Goal: Task Accomplishment & Management: Use online tool/utility

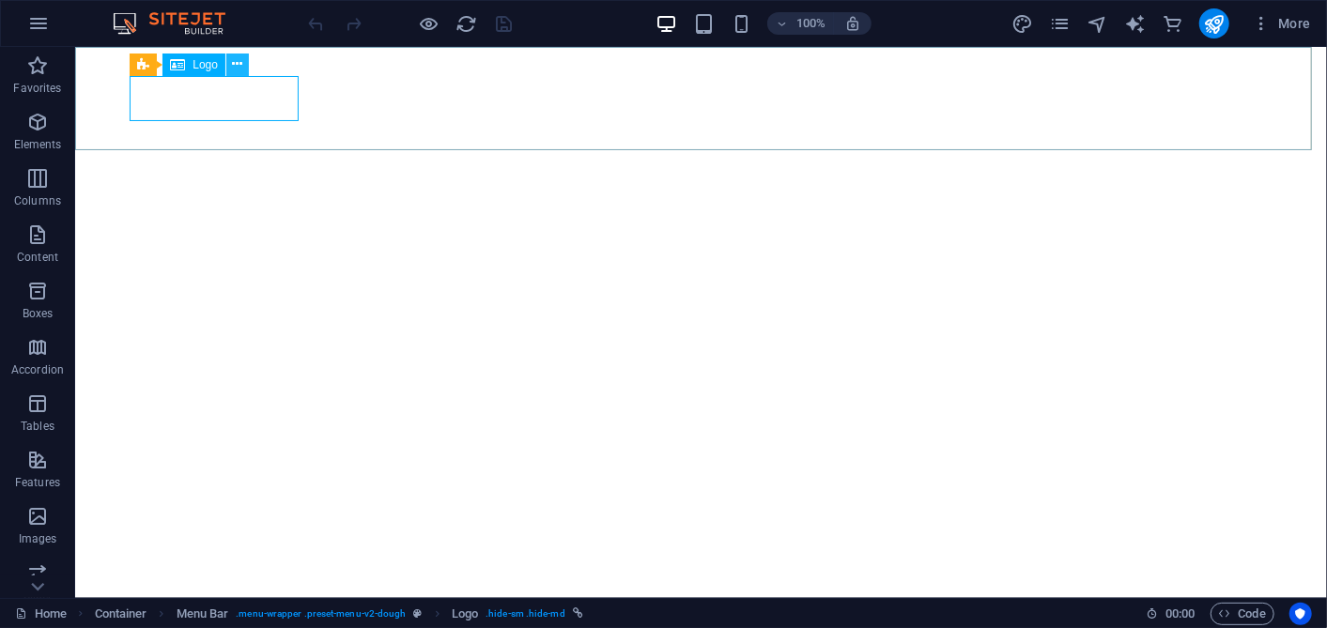
click at [238, 71] on icon at bounding box center [238, 64] width 10 height 20
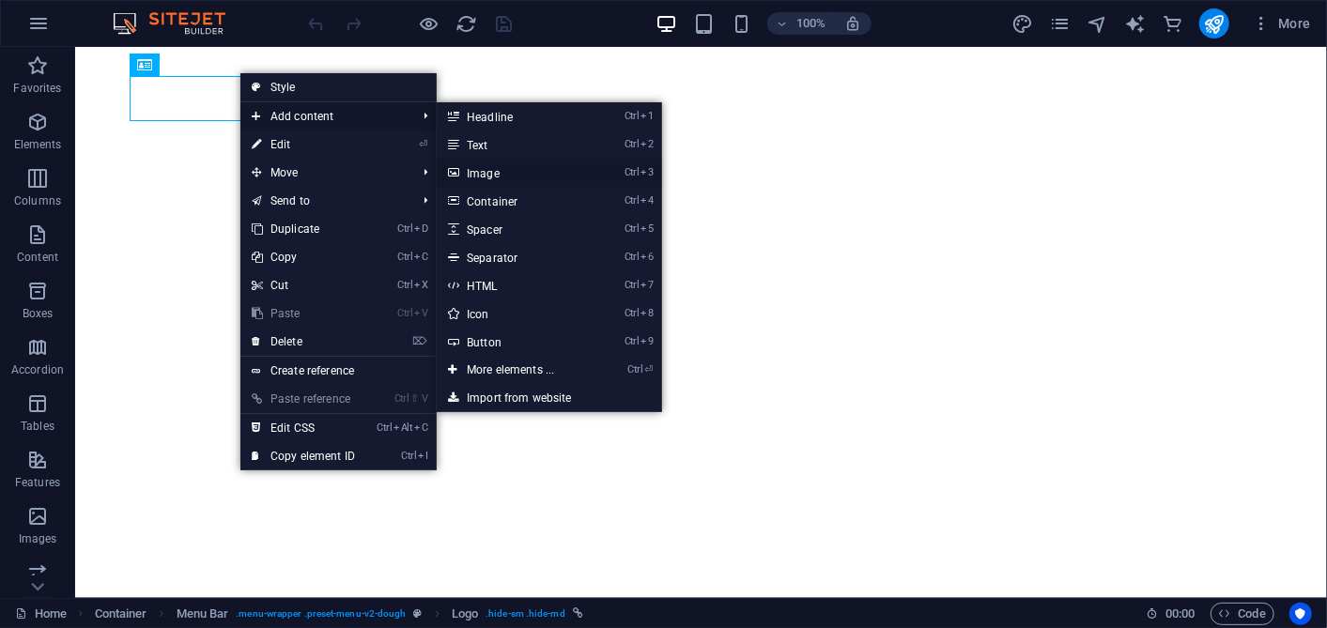
click at [480, 172] on link "Ctrl 3 Image" at bounding box center [514, 173] width 155 height 28
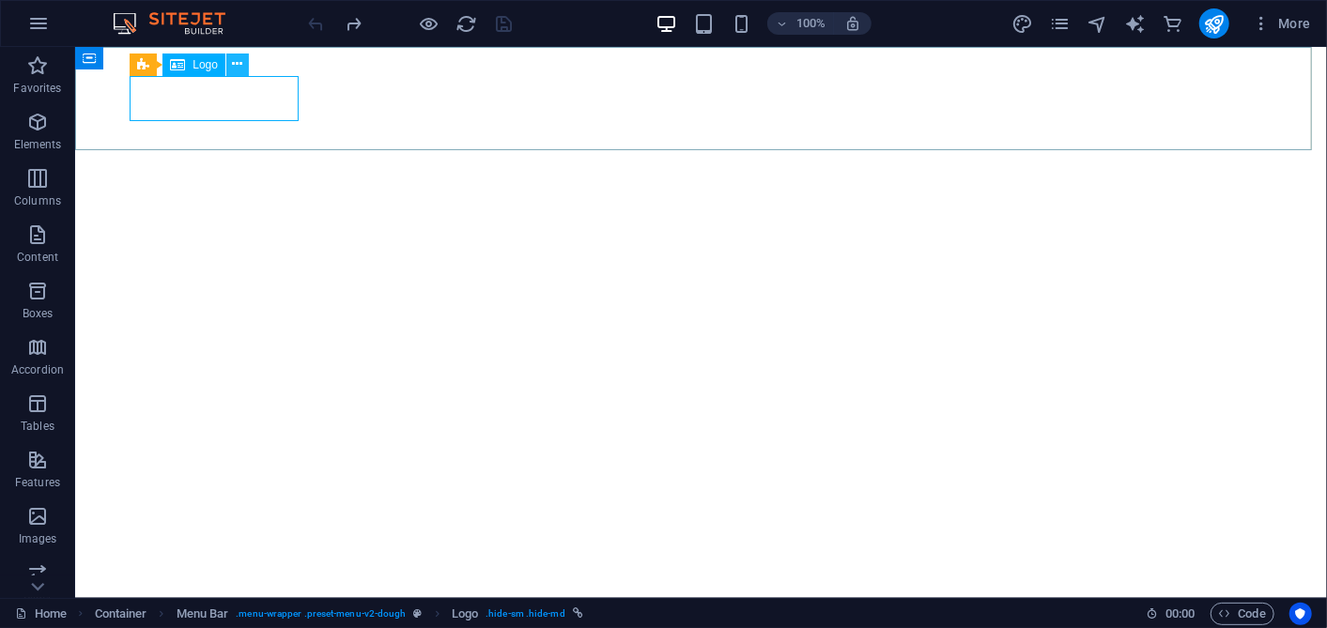
click at [243, 62] on button at bounding box center [237, 65] width 23 height 23
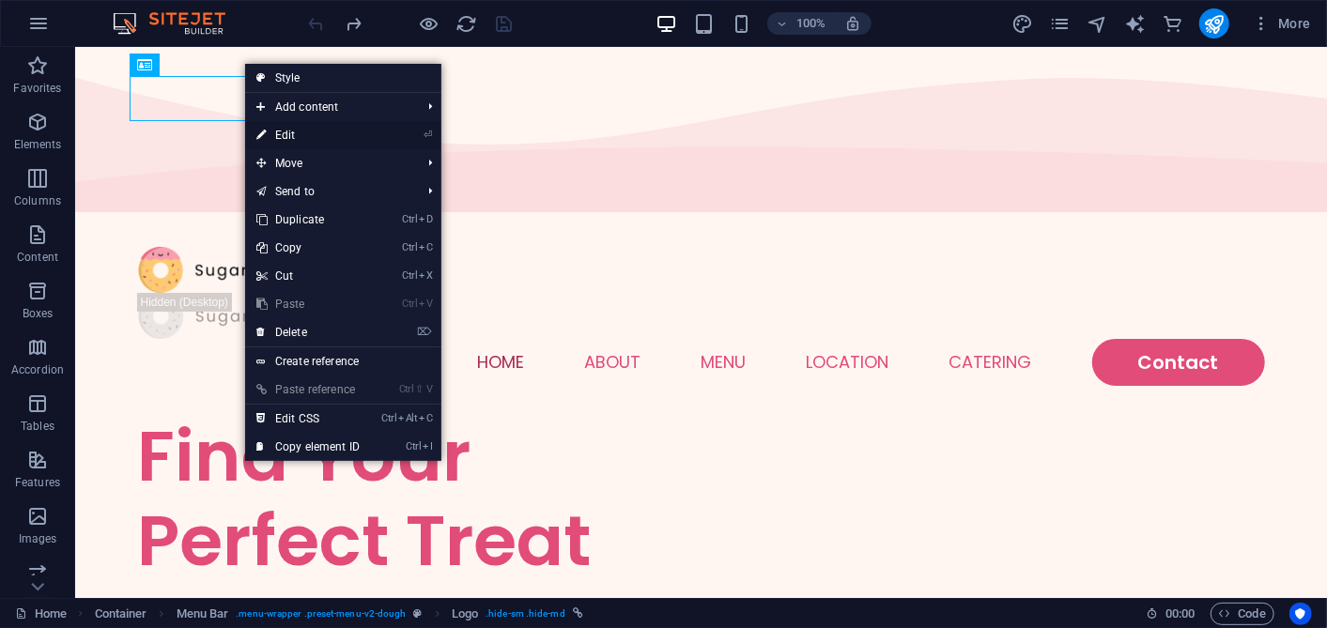
click at [340, 129] on link "⏎ Edit" at bounding box center [308, 135] width 126 height 28
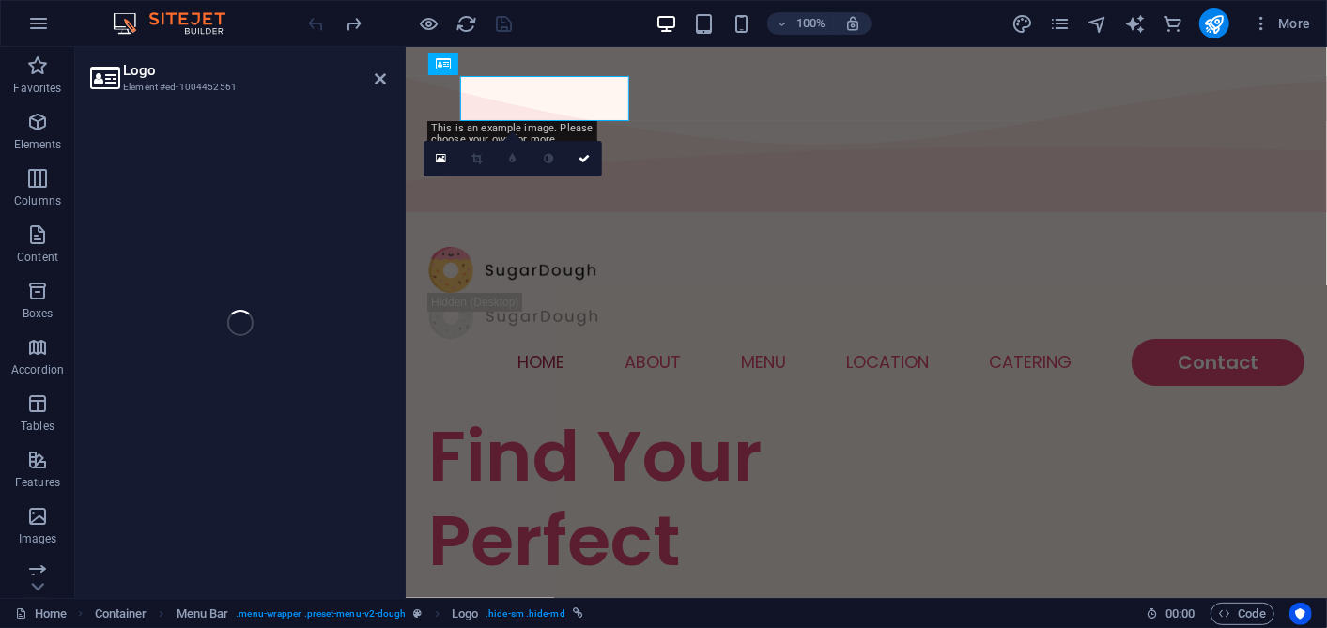
select select "px"
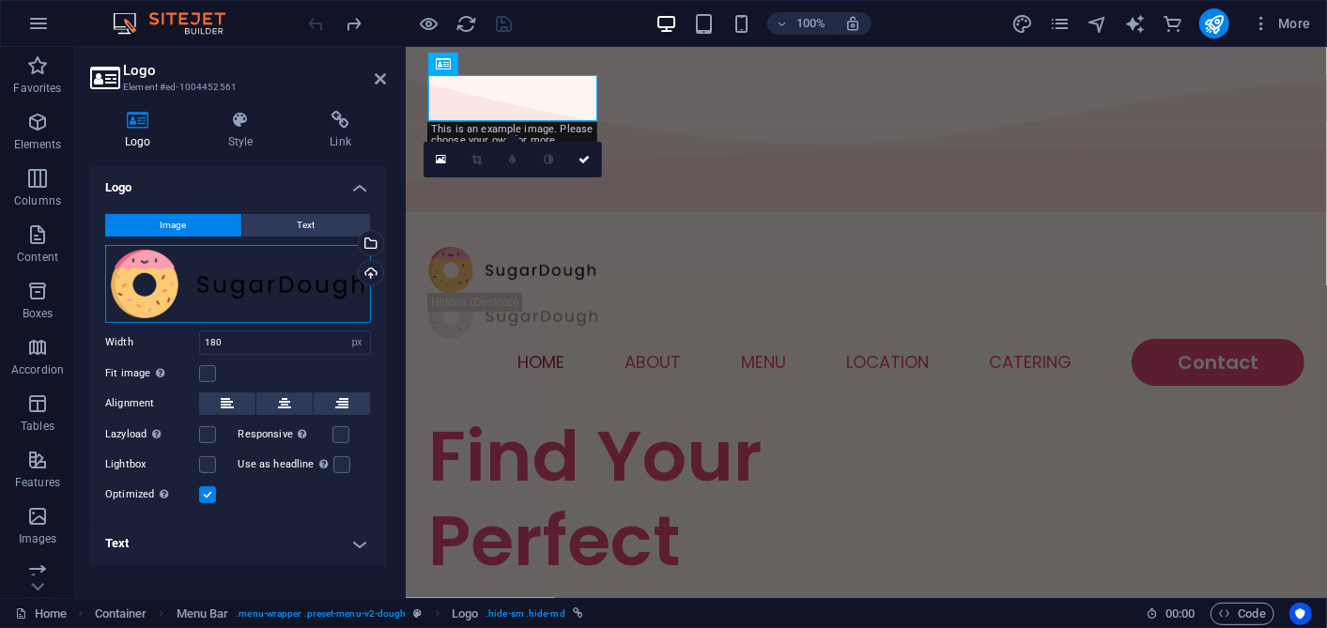
click at [137, 281] on div "Drag files here, click to choose files or select files from Files or our free s…" at bounding box center [238, 284] width 266 height 78
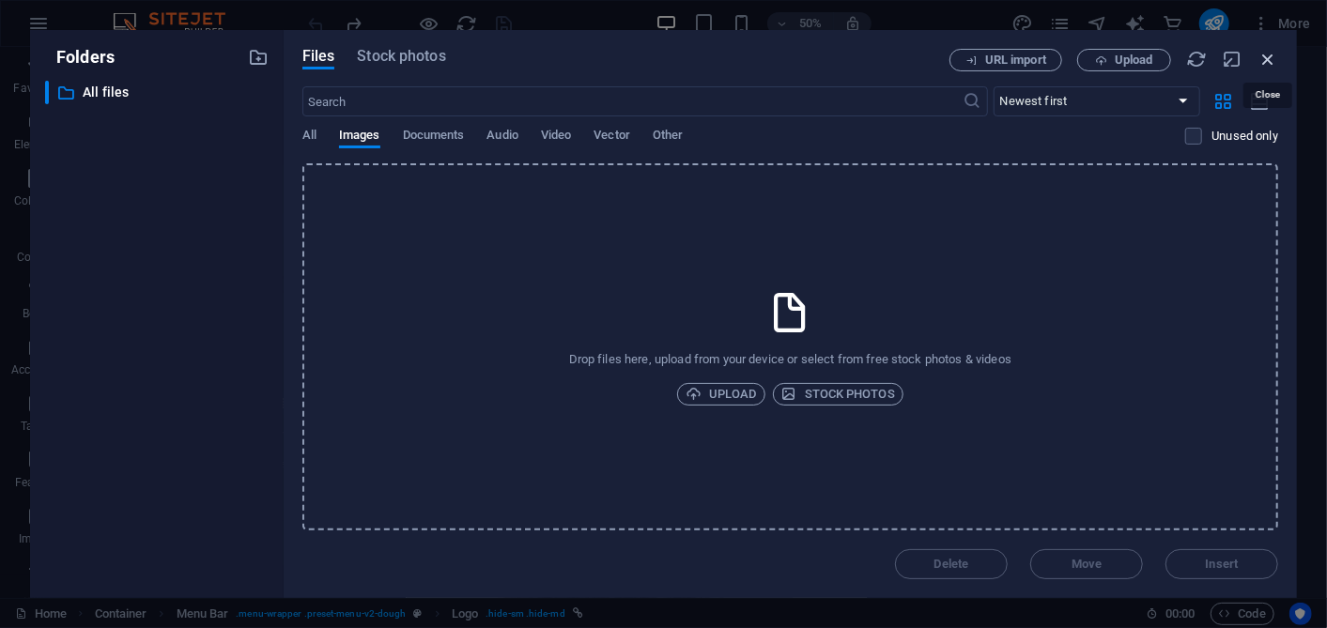
click at [1274, 54] on icon "button" at bounding box center [1267, 59] width 21 height 21
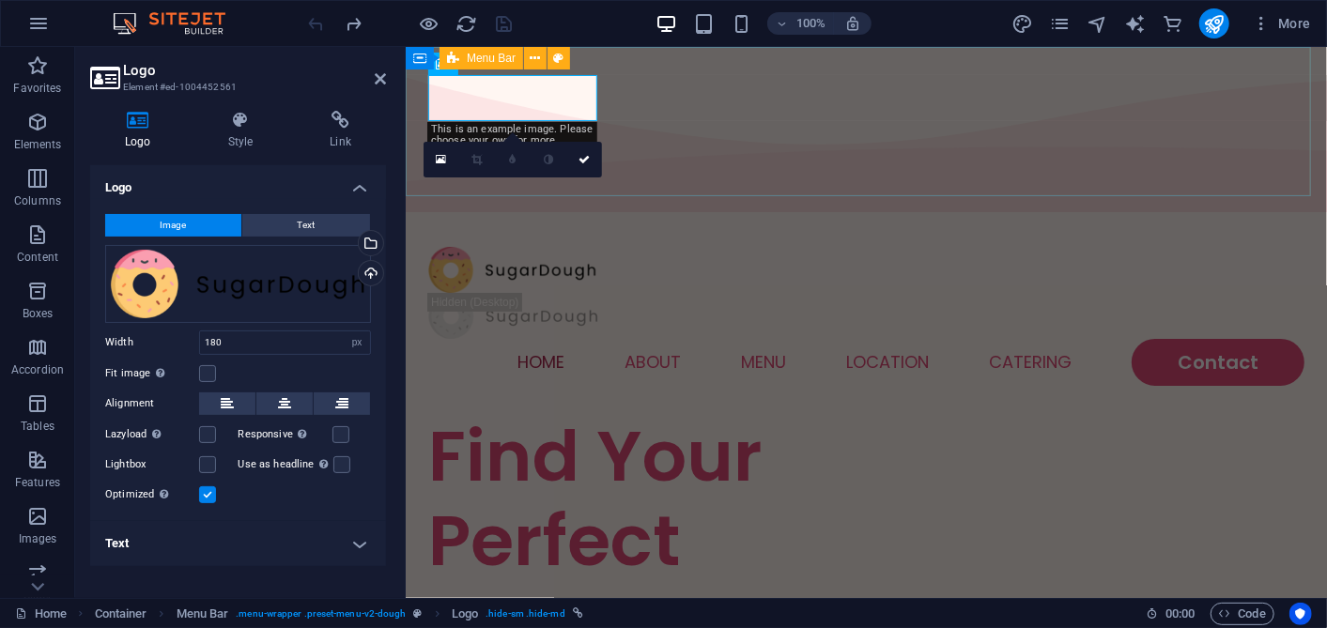
click at [739, 218] on div "Menu Home About Menu Location Catering Contact" at bounding box center [865, 315] width 921 height 195
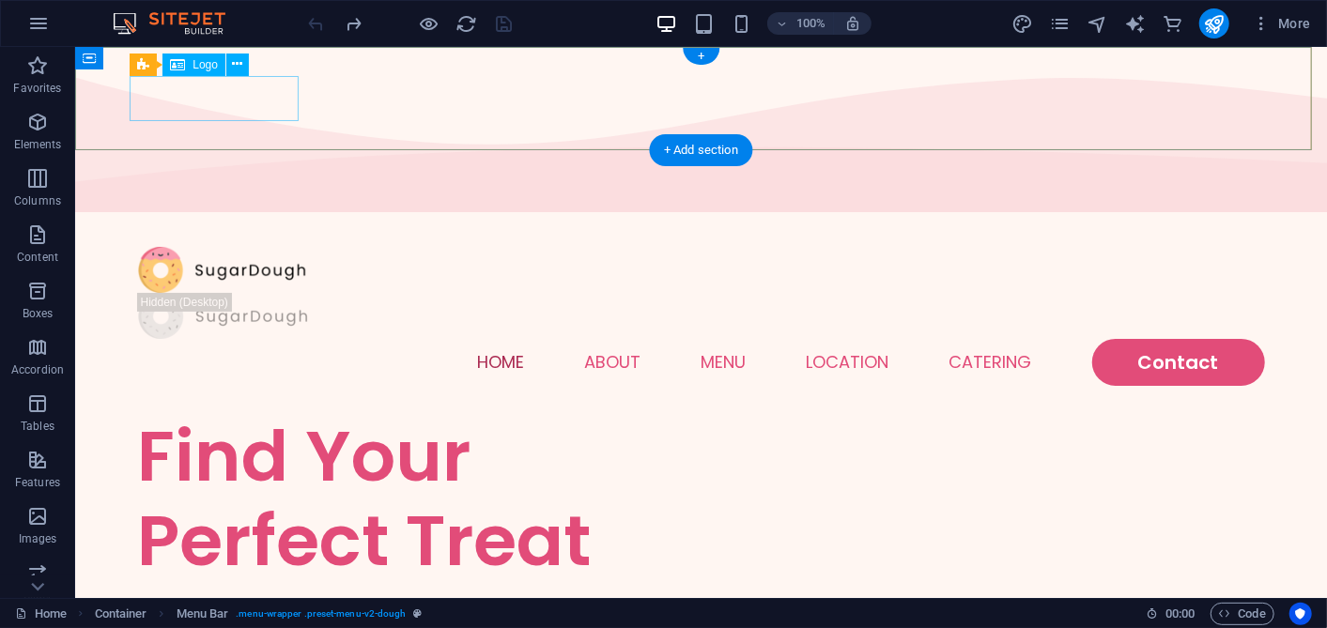
click at [210, 246] on div at bounding box center [700, 269] width 1127 height 46
click at [235, 64] on icon at bounding box center [238, 64] width 10 height 20
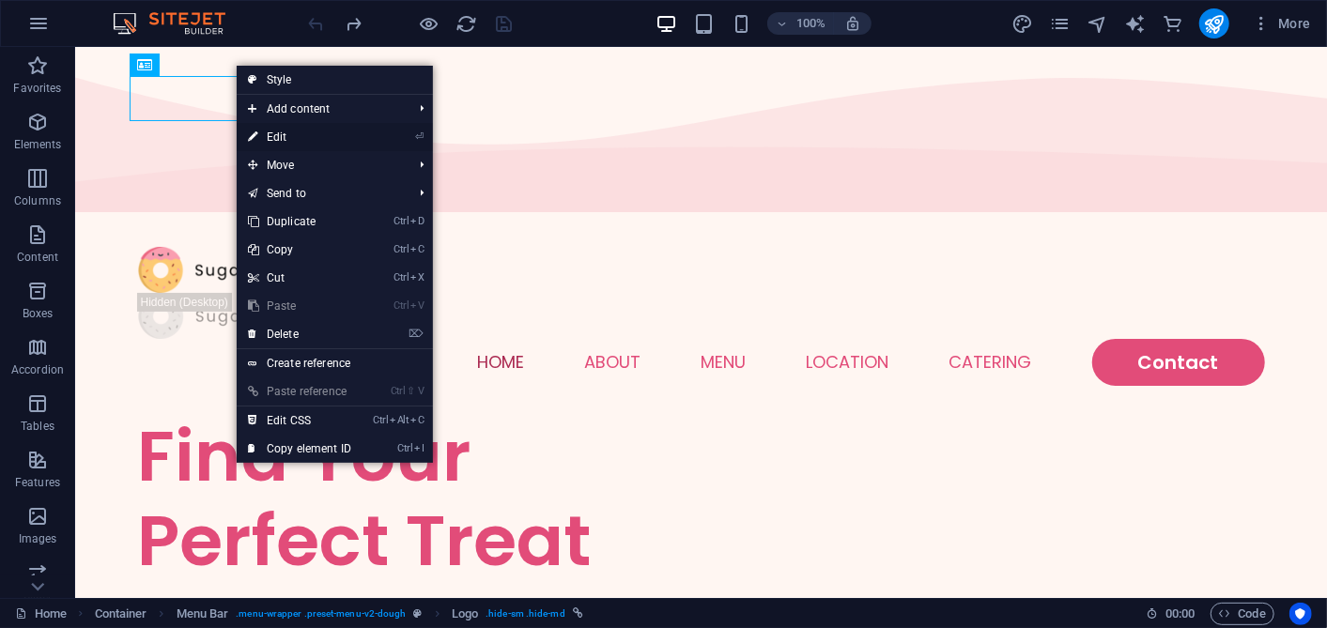
click at [276, 136] on link "⏎ Edit" at bounding box center [300, 137] width 126 height 28
select select "px"
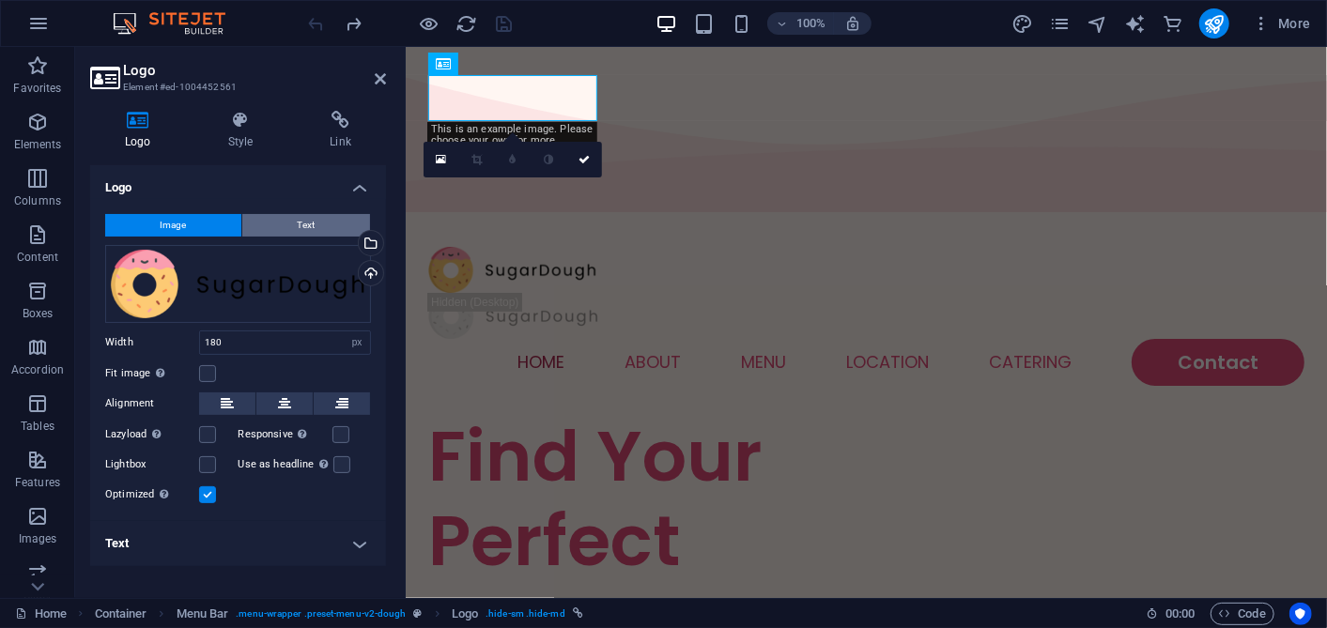
click at [312, 220] on span "Text" at bounding box center [307, 225] width 18 height 23
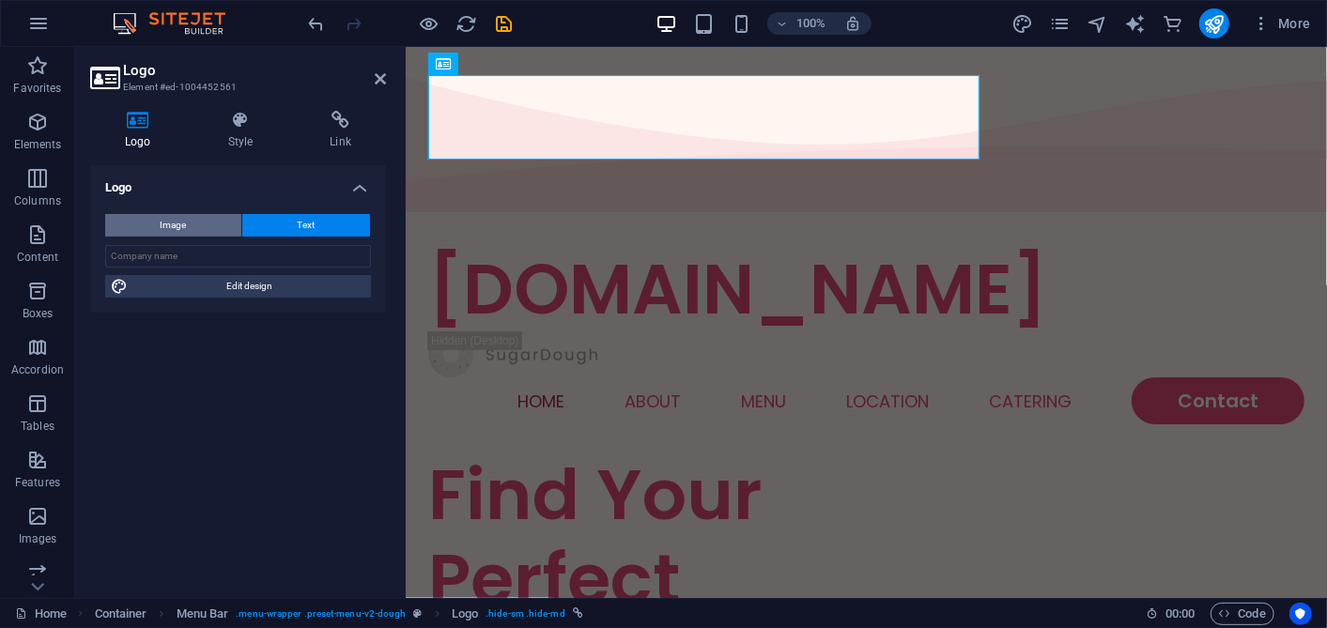
click at [203, 217] on button "Image" at bounding box center [173, 225] width 136 height 23
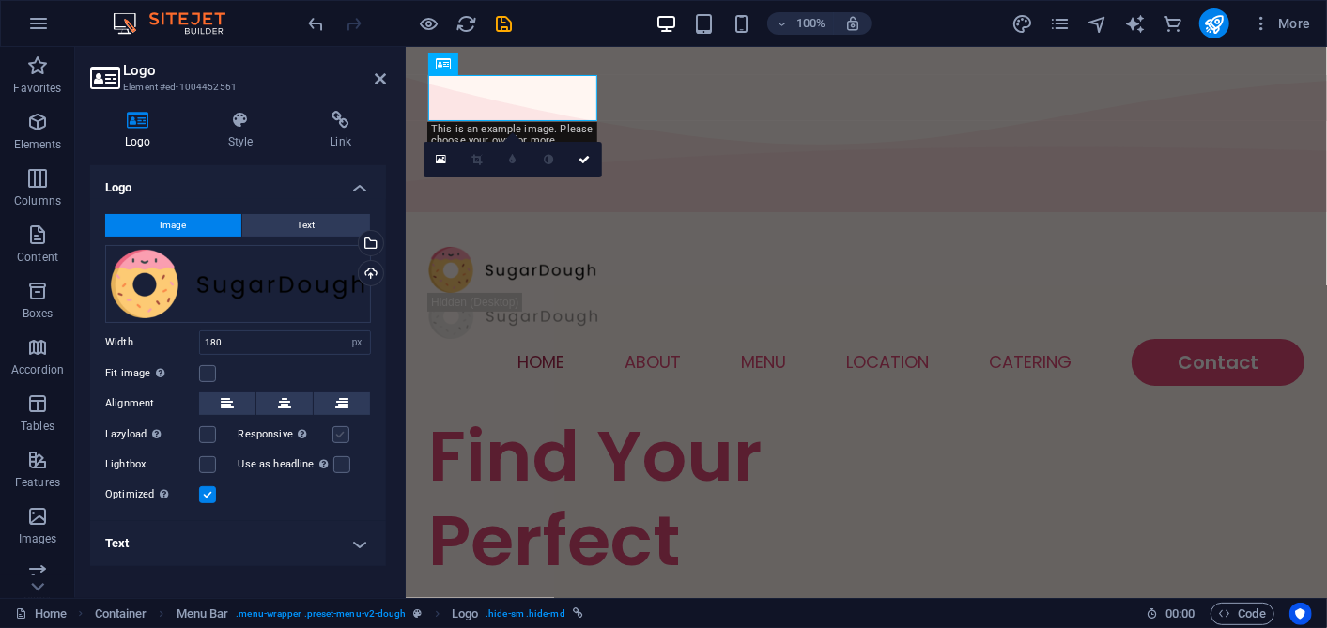
drag, startPoint x: 362, startPoint y: 547, endPoint x: 335, endPoint y: 428, distance: 122.3
click at [362, 546] on h4 "Text" at bounding box center [238, 543] width 296 height 45
click at [154, 287] on div "Drag files here, click to choose files or select files from Files or our free s…" at bounding box center [238, 284] width 266 height 78
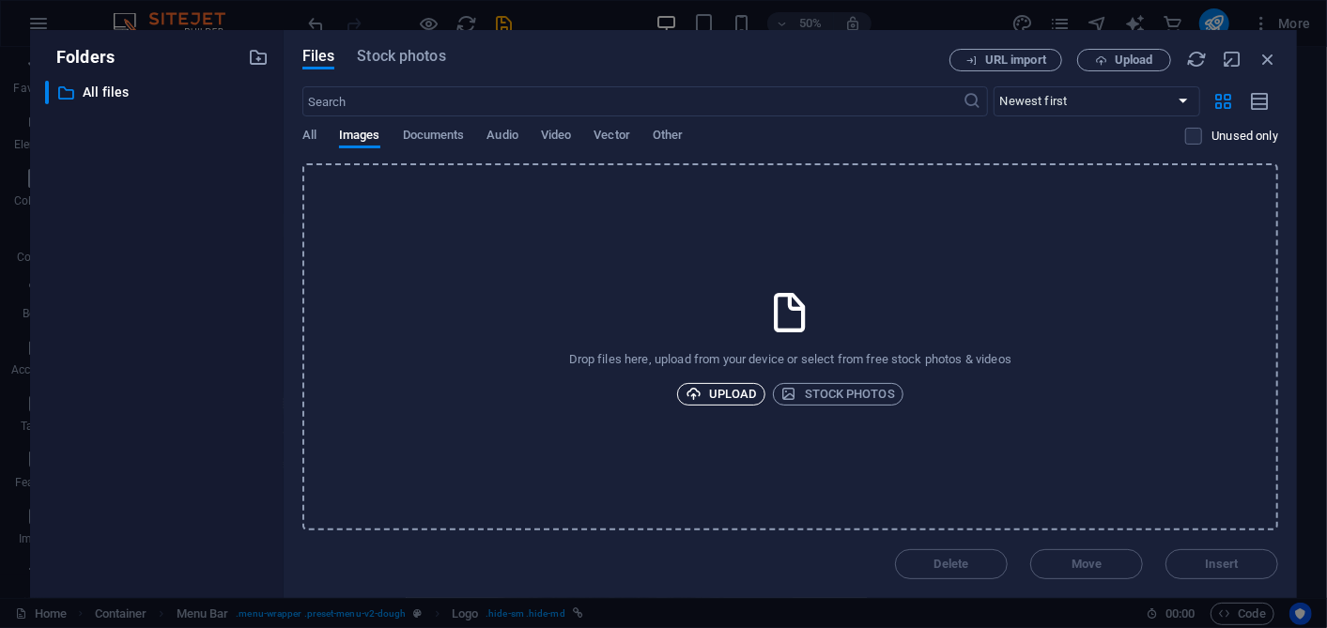
click at [710, 385] on span "Upload" at bounding box center [720, 394] width 71 height 23
click at [1265, 48] on div "Files Stock photos URL import Upload ​ Newest first Oldest first Name (A-Z) Nam…" at bounding box center [790, 314] width 1013 height 568
